Goal: Information Seeking & Learning: Understand process/instructions

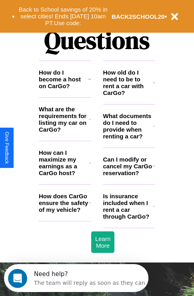
scroll to position [968, 0]
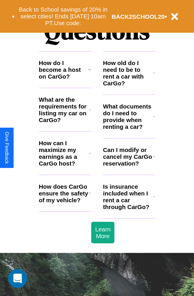
click at [154, 120] on icon at bounding box center [154, 116] width 2 height 6
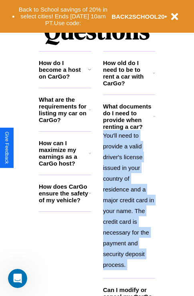
scroll to position [1043, 0]
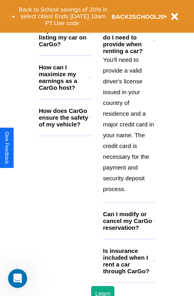
click at [129, 274] on h3 "Is insurance included when I rent a car through CarGo?" at bounding box center [128, 261] width 50 height 27
click at [65, 90] on h3 "How can I maximize my earnings as a CarGo host?" at bounding box center [64, 77] width 50 height 27
click at [153, 224] on icon at bounding box center [154, 221] width 2 height 6
